Goal: Book appointment/travel/reservation

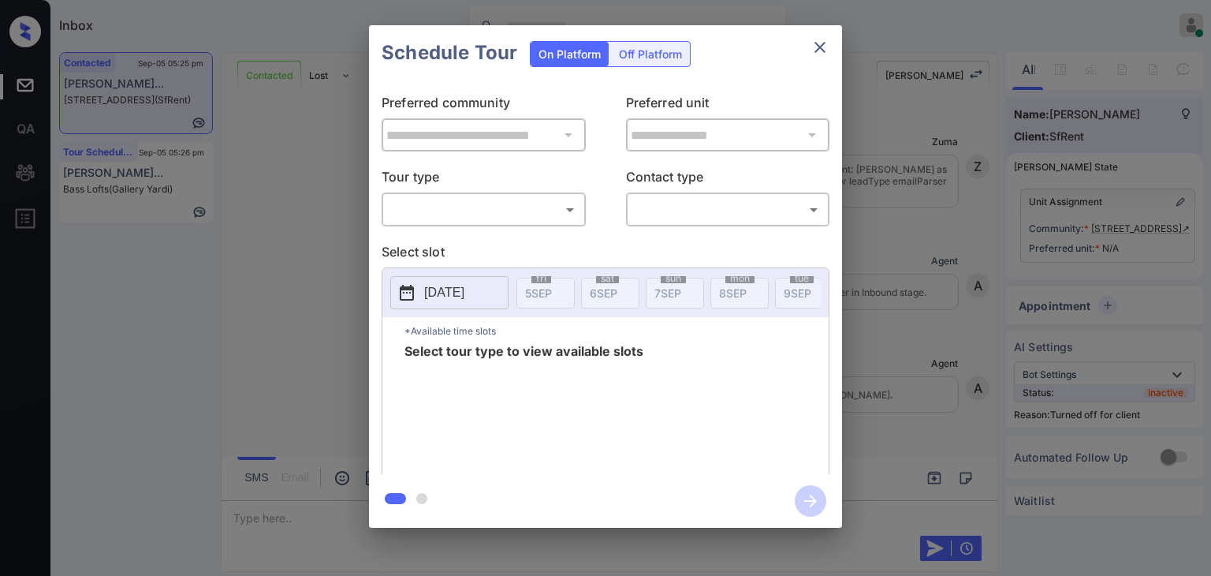
scroll to position [1116, 0]
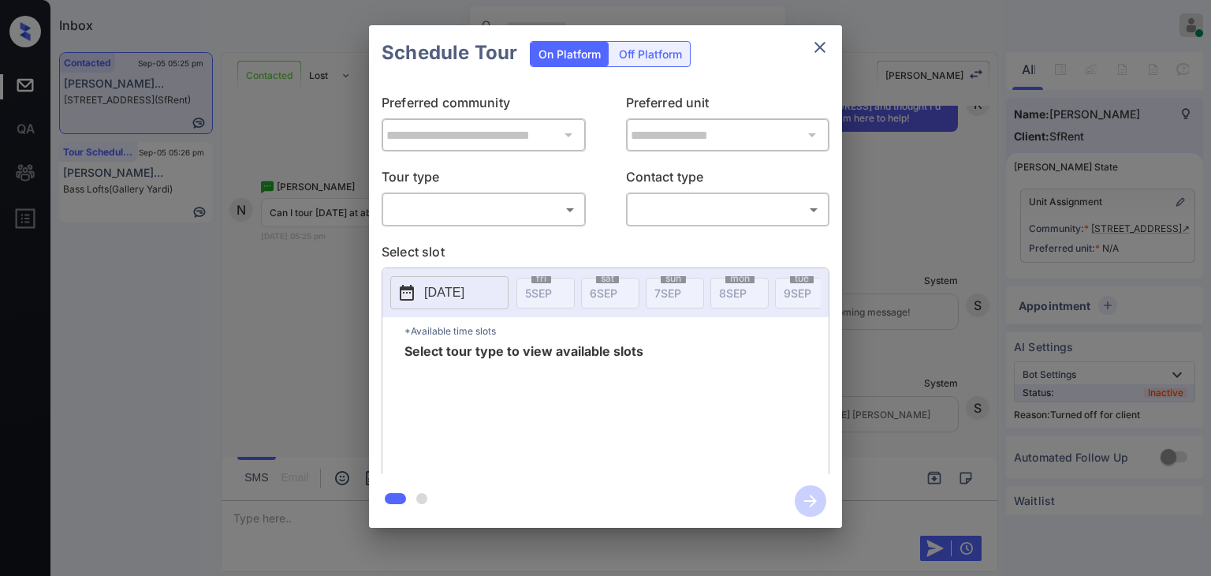
click at [290, 269] on div "**********" at bounding box center [605, 276] width 1211 height 553
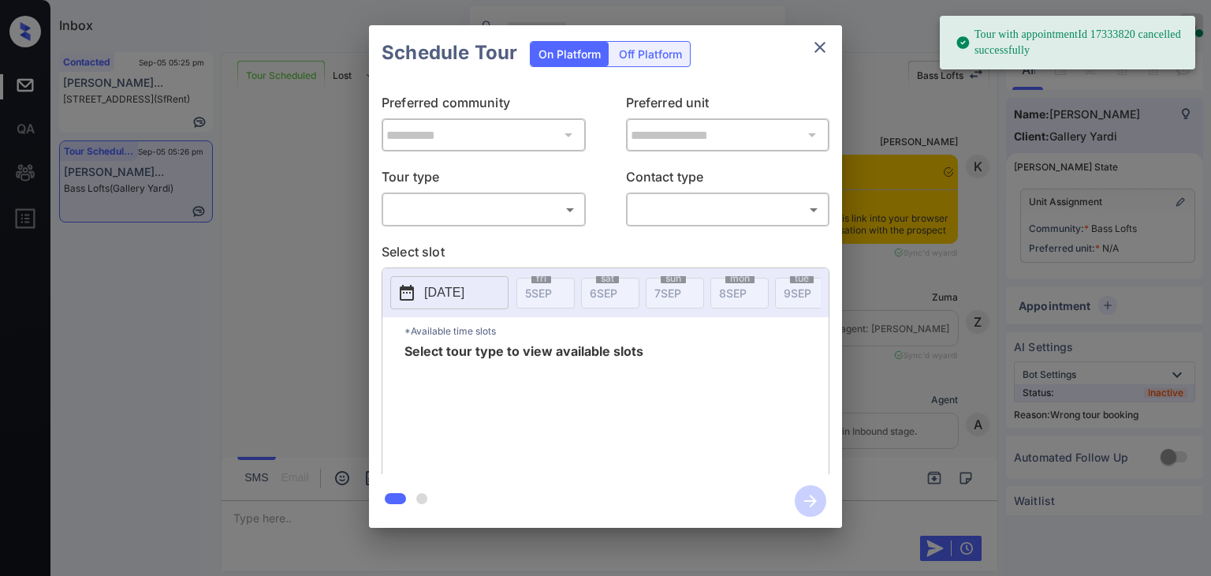
scroll to position [11716, 0]
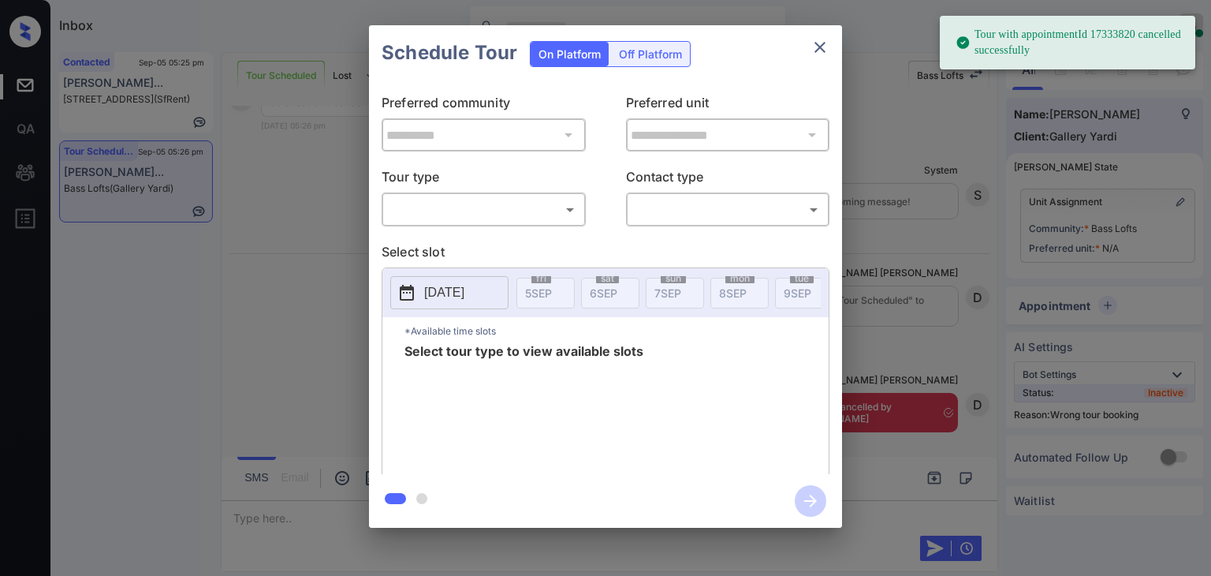
click at [476, 209] on body "Tour with appointmentId 17333820 cancelled successfully Inbox Danielle Dela Cru…" at bounding box center [605, 288] width 1211 height 576
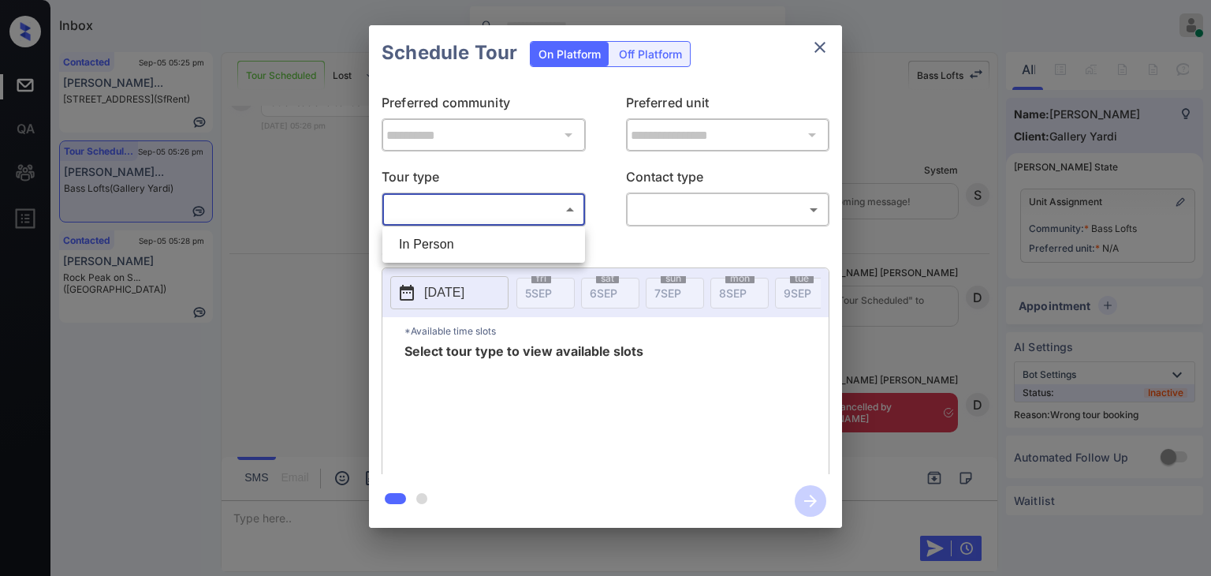
click at [454, 240] on li "In Person" at bounding box center [483, 244] width 195 height 28
type input "********"
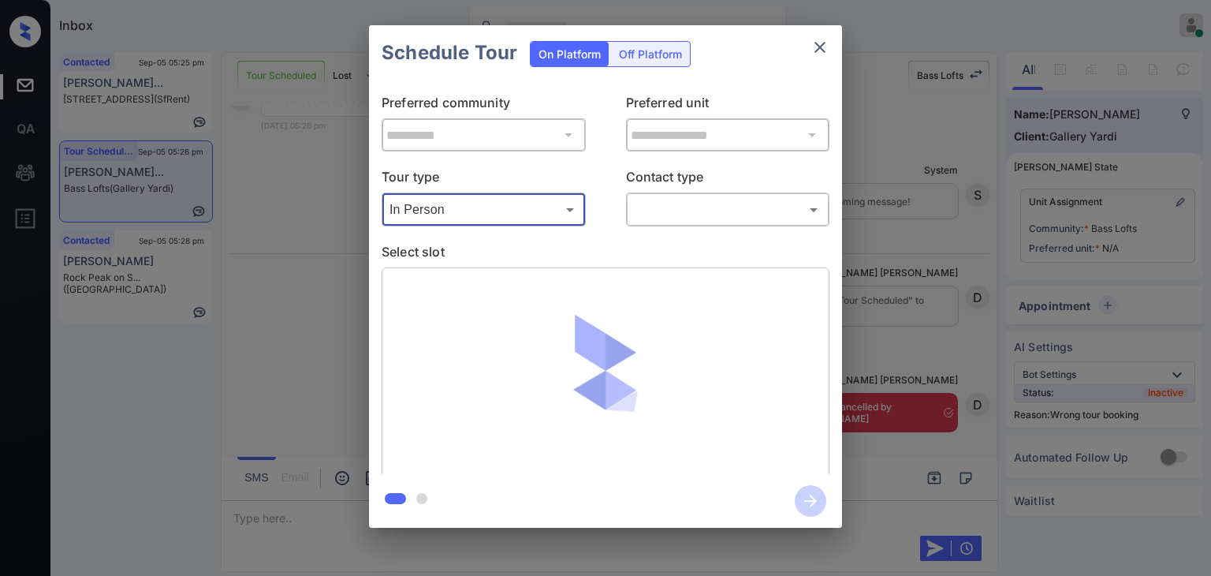
click at [684, 198] on body "Inbox Danielle Dela Cruz Online Set yourself offline Set yourself on break Prof…" at bounding box center [605, 288] width 1211 height 576
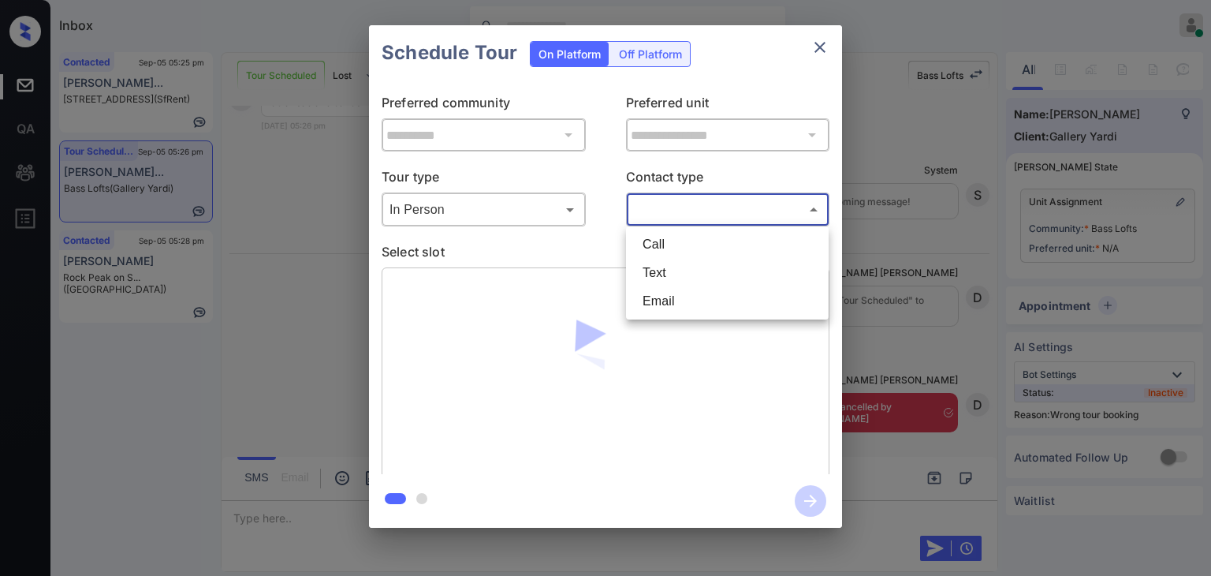
click at [669, 273] on li "Text" at bounding box center [727, 273] width 195 height 28
type input "****"
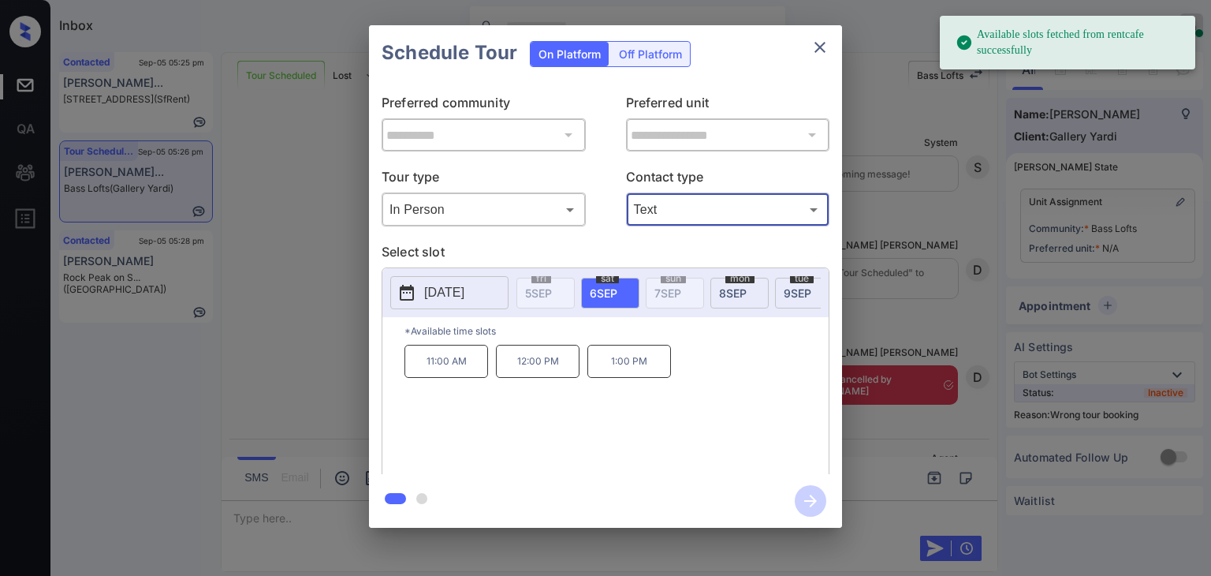
scroll to position [11818, 0]
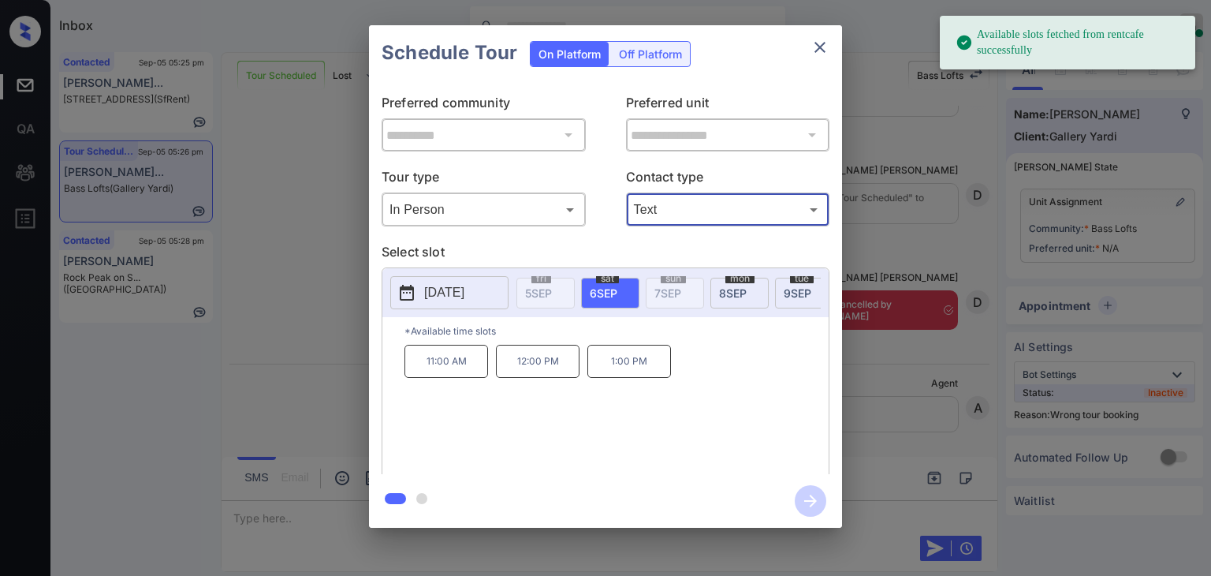
click at [464, 293] on p "2025-09-06" at bounding box center [444, 292] width 40 height 19
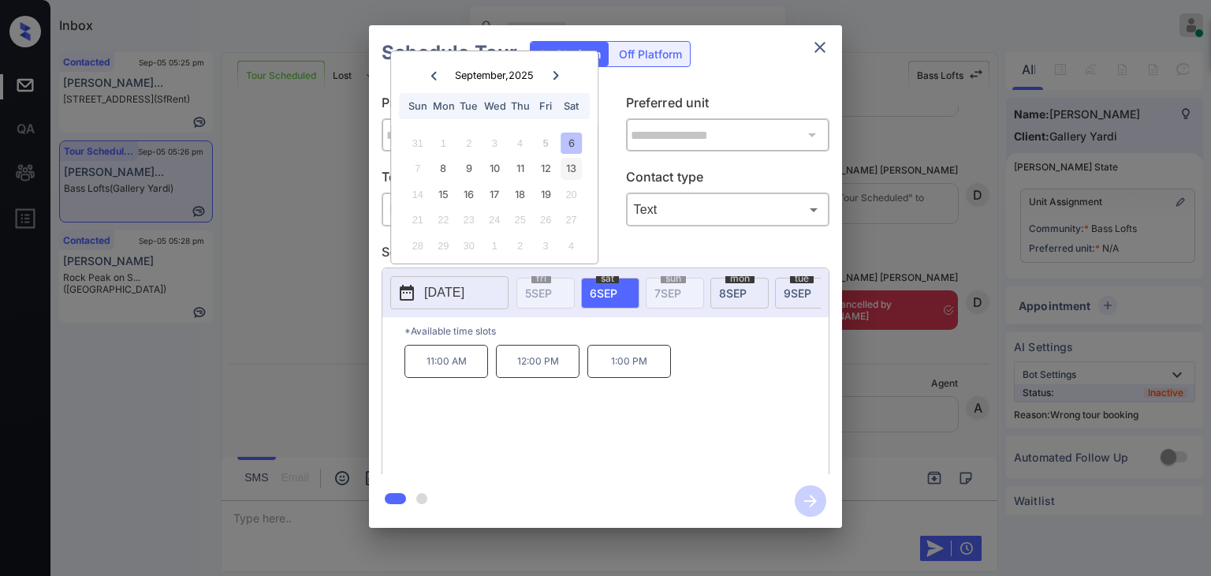
click at [568, 175] on div "13" at bounding box center [571, 168] width 21 height 21
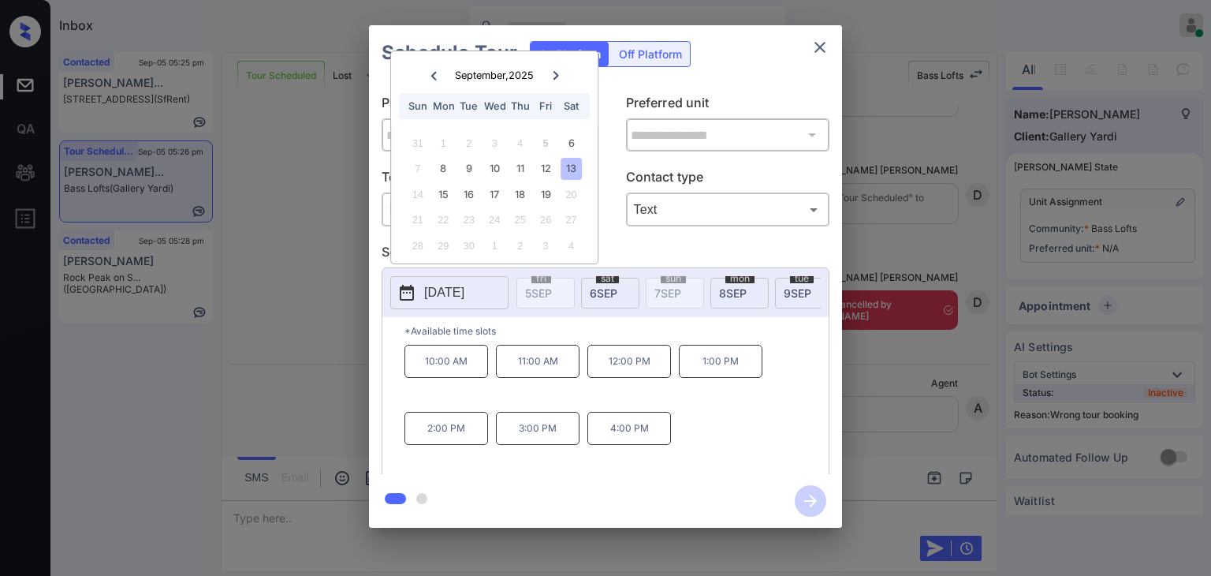
click at [815, 54] on icon "close" at bounding box center [819, 47] width 19 height 19
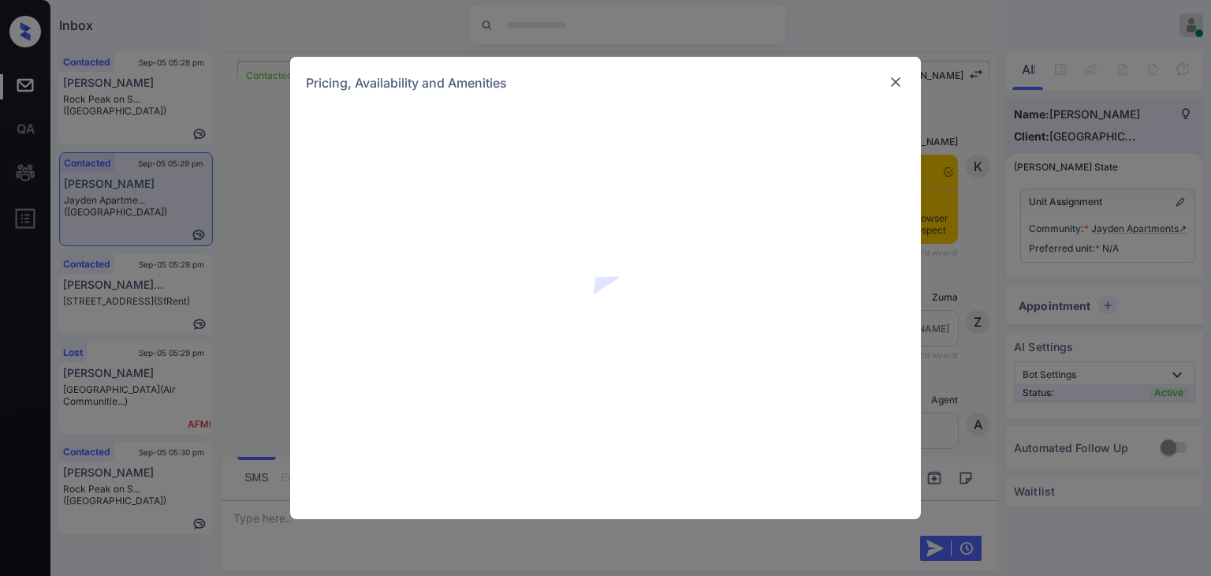
scroll to position [731, 0]
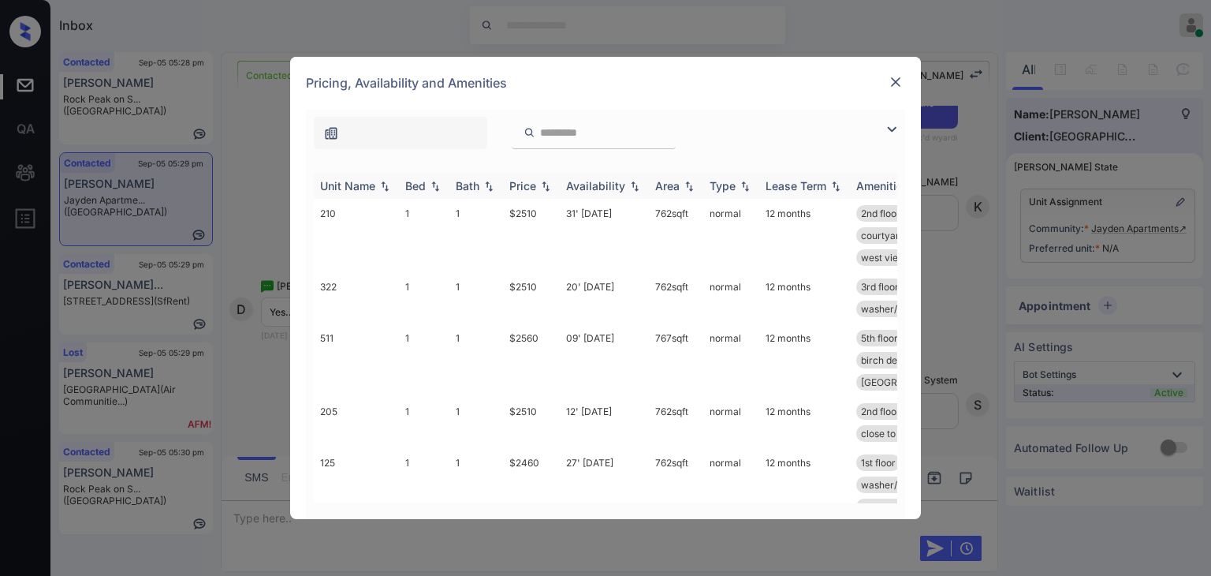
click at [416, 184] on div "Bed" at bounding box center [415, 185] width 20 height 13
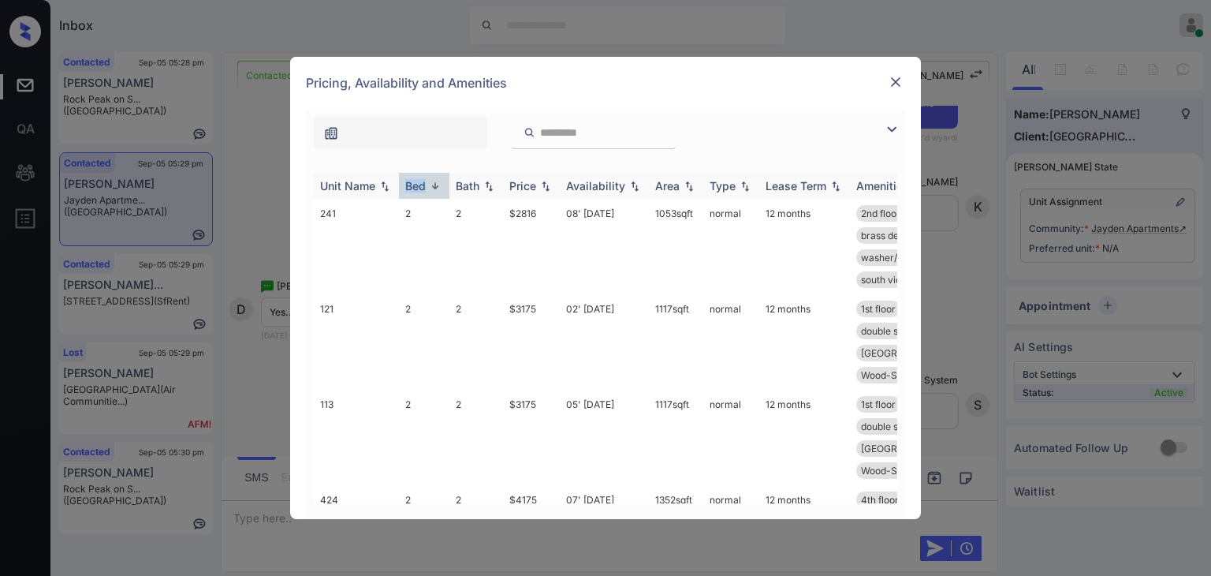
click at [416, 184] on div "Bed" at bounding box center [415, 185] width 20 height 13
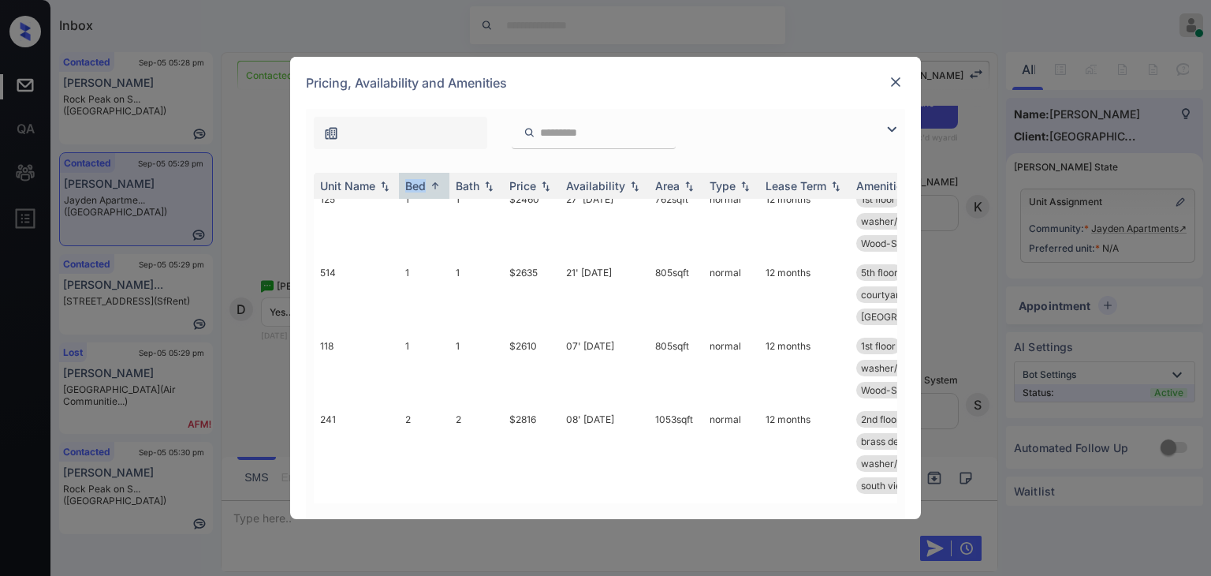
scroll to position [35, 0]
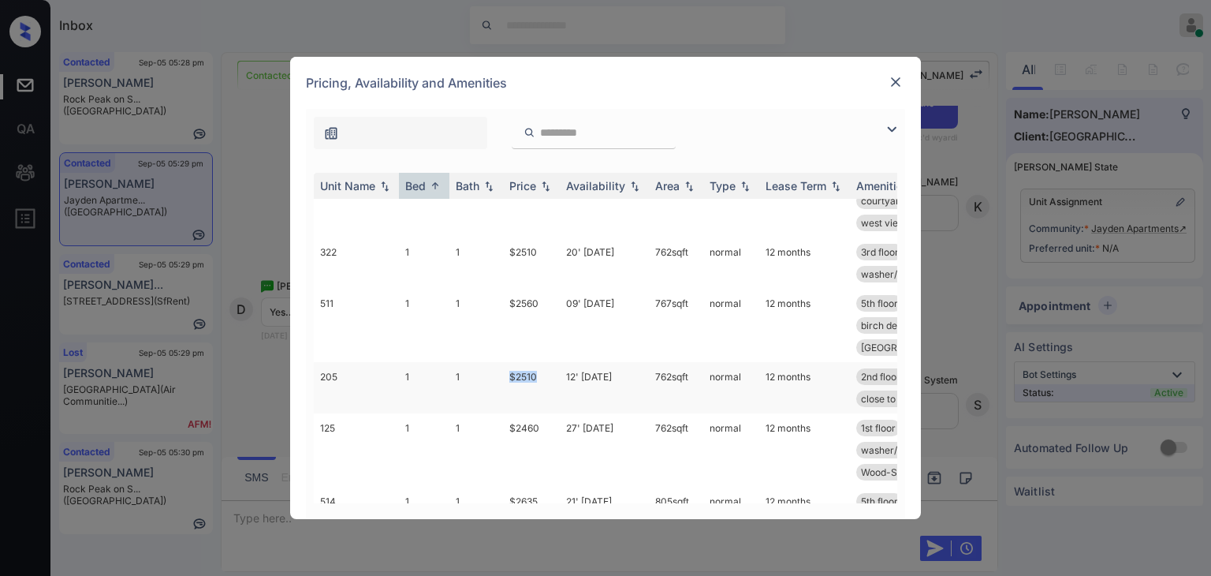
drag, startPoint x: 508, startPoint y: 373, endPoint x: 553, endPoint y: 376, distance: 45.0
click at [553, 376] on td "$2510" at bounding box center [531, 387] width 57 height 51
copy td "$2510"
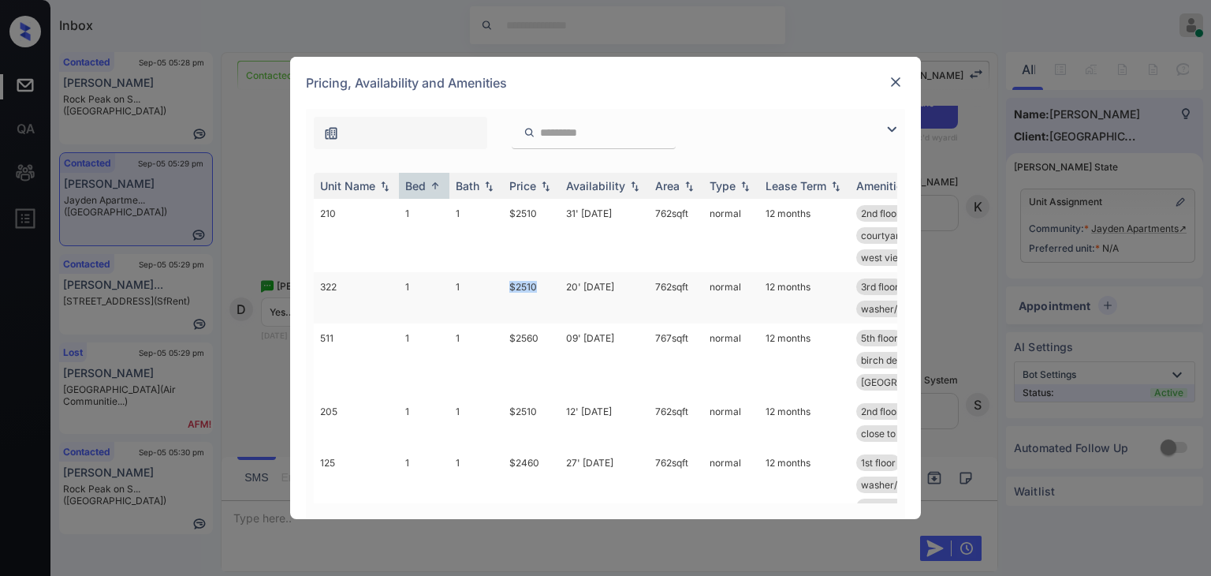
drag, startPoint x: 507, startPoint y: 281, endPoint x: 538, endPoint y: 285, distance: 30.9
click at [538, 285] on td "$2510" at bounding box center [531, 297] width 57 height 51
copy td "$2510"
drag, startPoint x: 502, startPoint y: 461, endPoint x: 542, endPoint y: 461, distance: 40.2
click at [542, 461] on tr "125 1 1 $2460 27' Sep 25 762 sqft normal 12 months 1st floor birch design pa...…" at bounding box center [726, 484] width 824 height 73
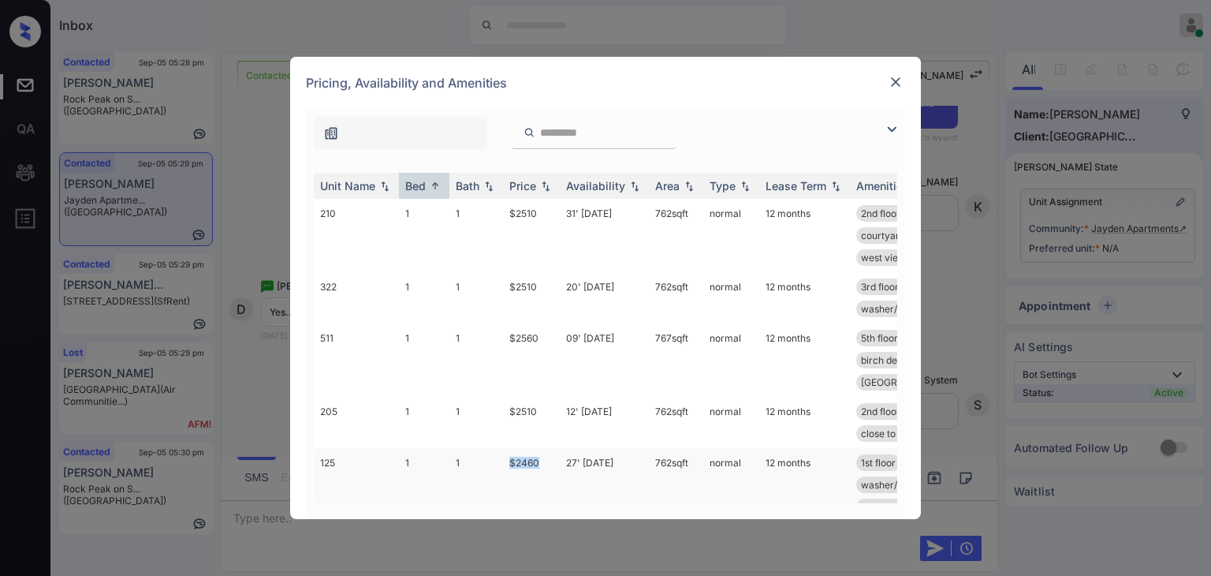
copy tr "$2460"
click at [251, 531] on div "**********" at bounding box center [605, 288] width 1211 height 576
click at [268, 518] on div "**********" at bounding box center [605, 288] width 1211 height 576
click at [896, 85] on img at bounding box center [896, 82] width 16 height 16
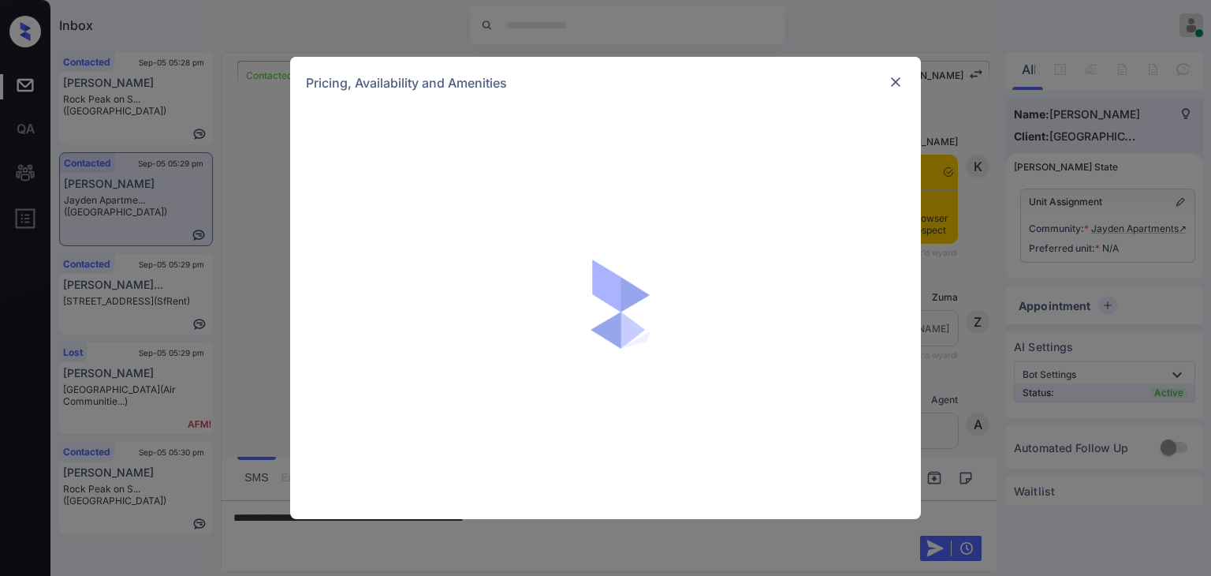
scroll to position [731, 0]
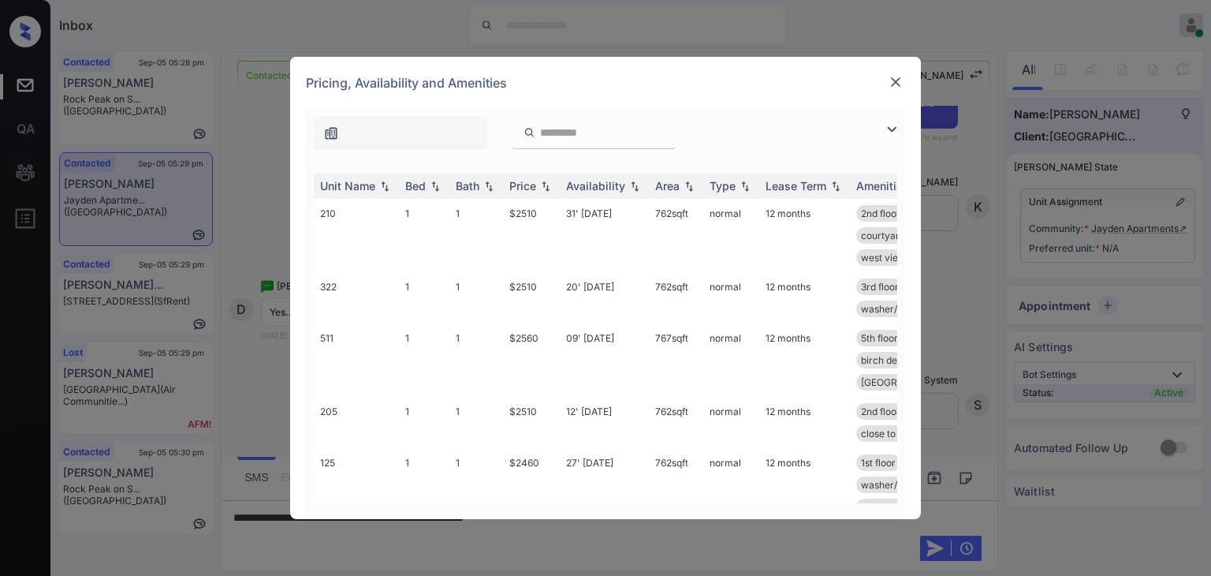
click at [896, 78] on img at bounding box center [896, 82] width 16 height 16
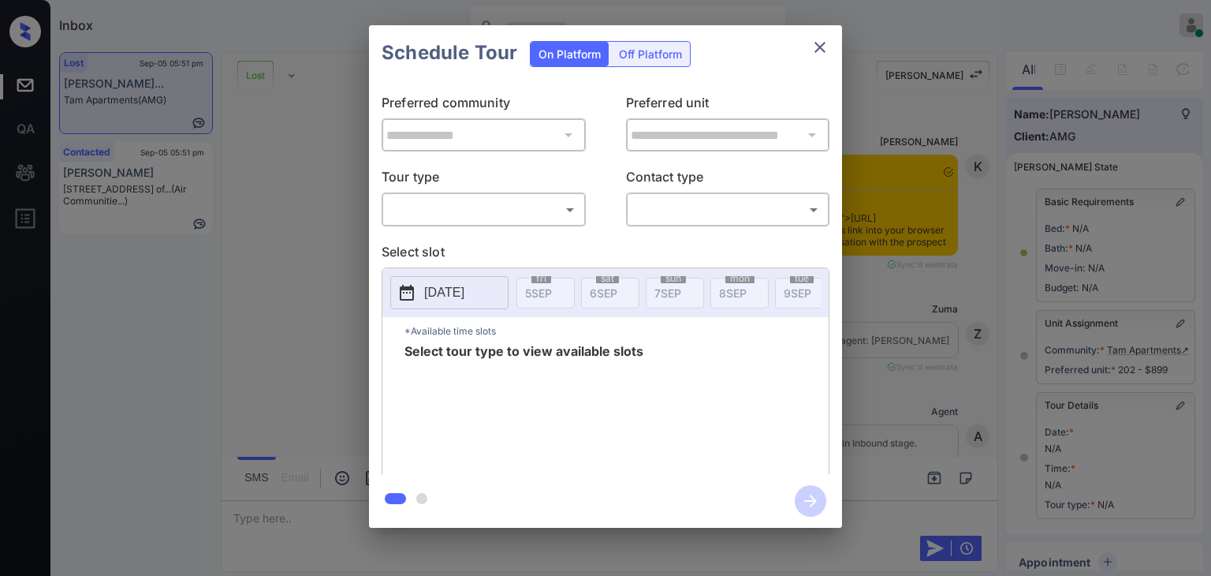
scroll to position [203, 0]
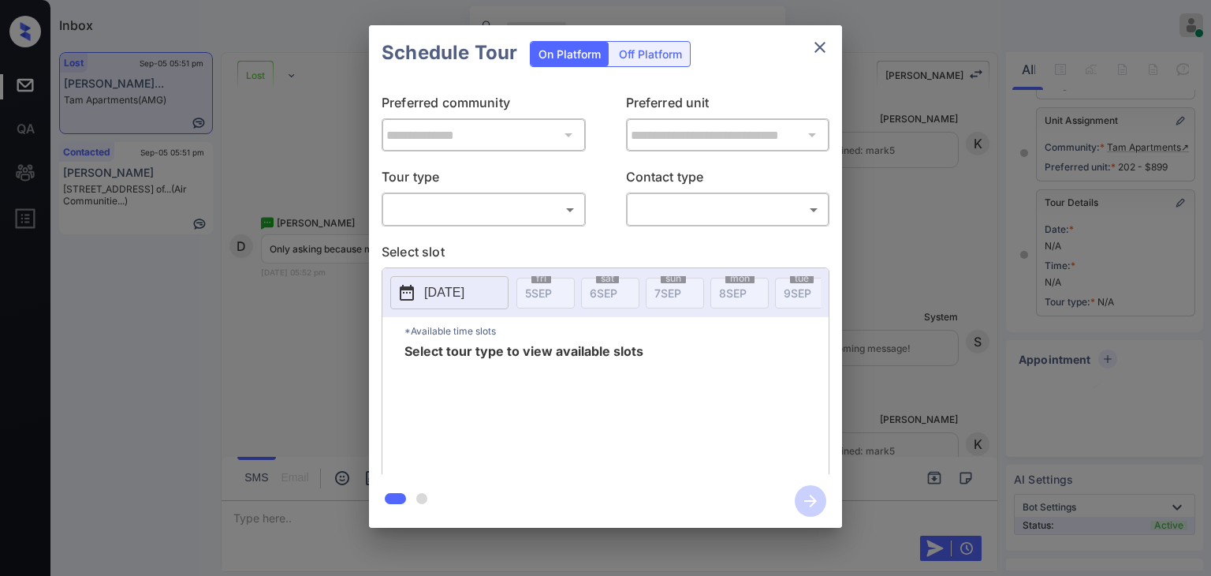
click at [514, 206] on body "Inbox [PERSON_NAME] [PERSON_NAME] Online Set yourself offline Set yourself on b…" at bounding box center [605, 288] width 1211 height 576
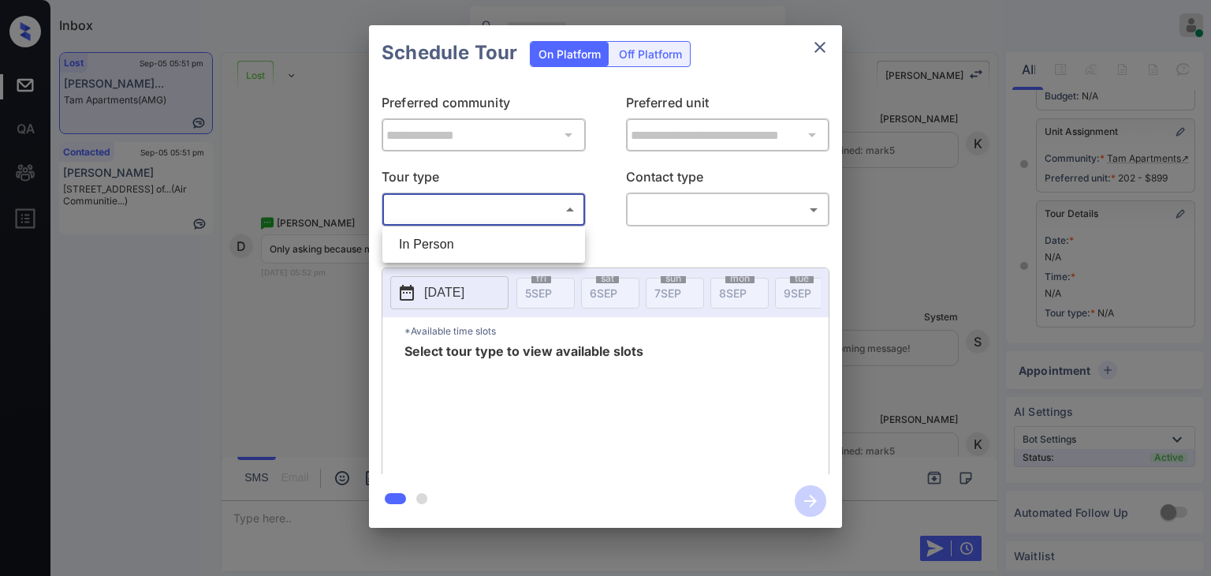
click at [444, 244] on li "In Person" at bounding box center [483, 244] width 195 height 28
type input "********"
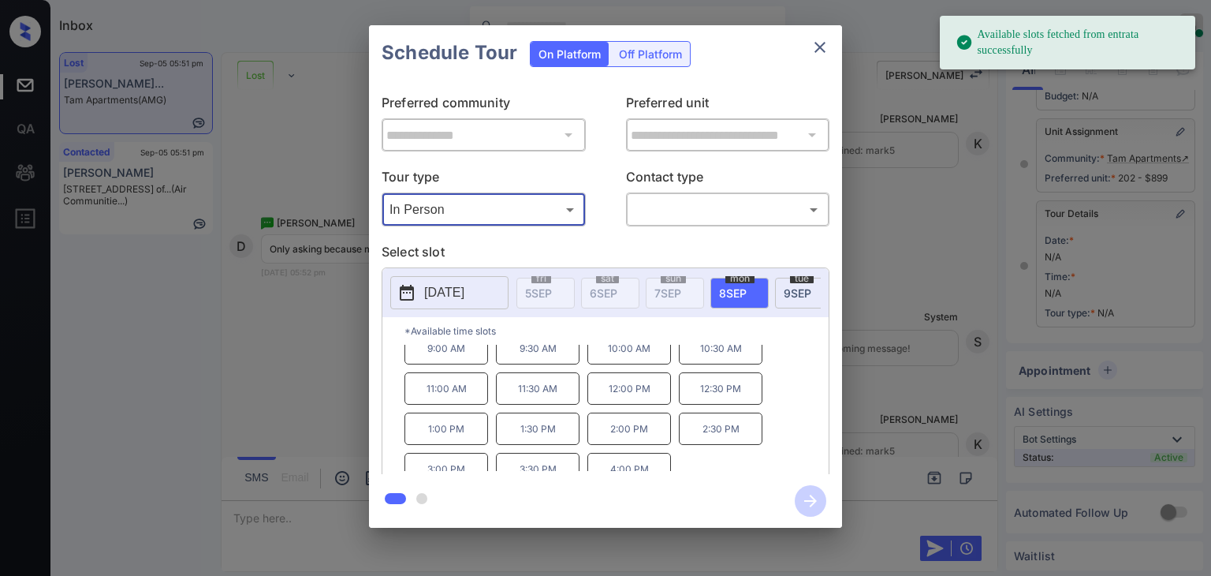
scroll to position [25, 0]
click at [792, 288] on span "[DATE]" at bounding box center [798, 292] width 28 height 13
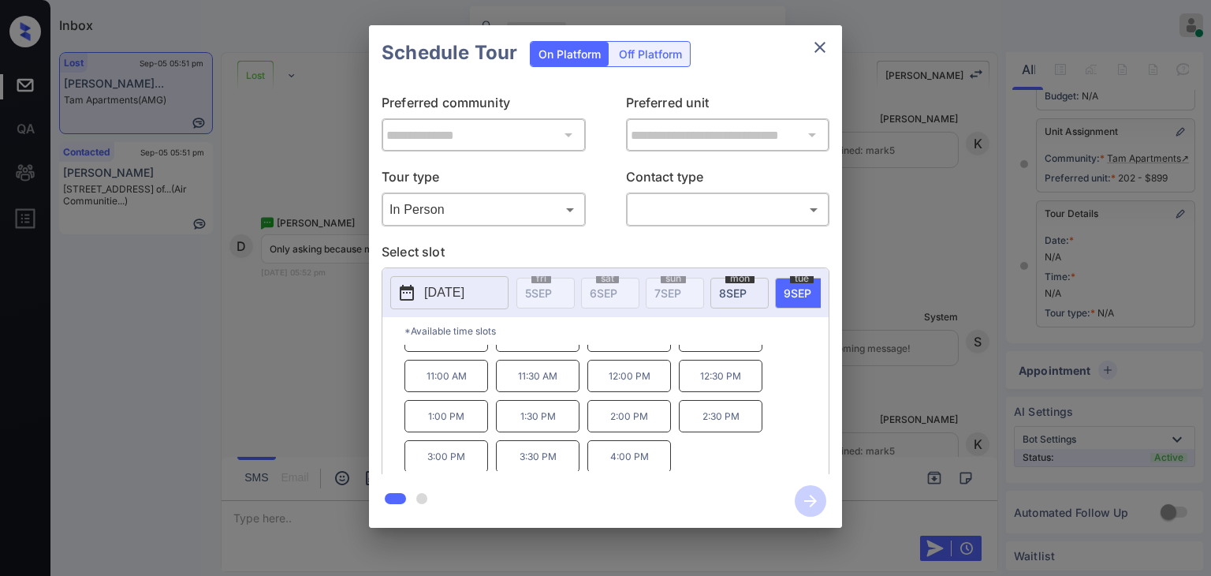
click at [820, 40] on icon "close" at bounding box center [819, 47] width 19 height 19
